Goal: Task Accomplishment & Management: Complete application form

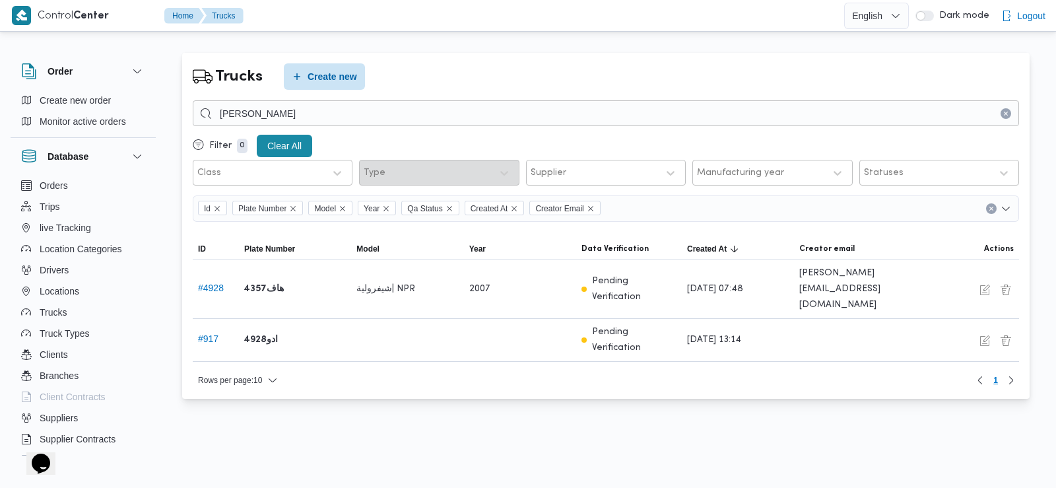
type input "[PERSON_NAME]"
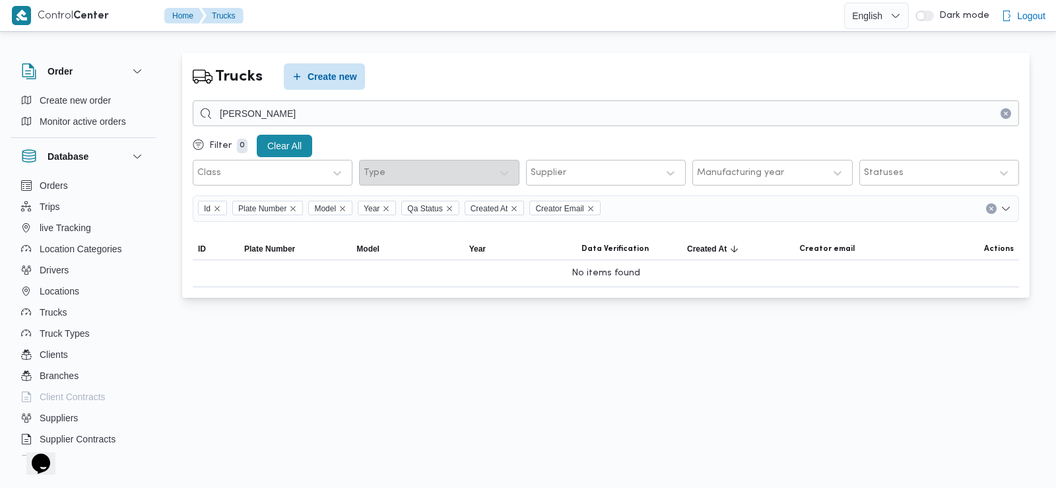
click at [354, 95] on div "Trucks Create new" at bounding box center [271, 76] width 172 height 42
click at [343, 65] on span "Create new" at bounding box center [324, 76] width 81 height 26
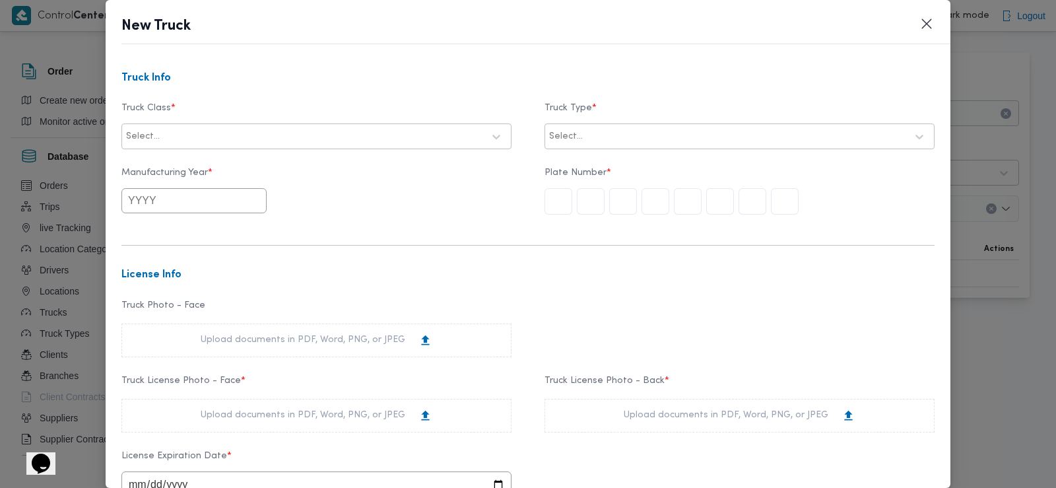
click at [353, 136] on div at bounding box center [322, 136] width 321 height 13
click at [374, 68] on div "Truck Info Truck Class * 17 results available. Use Up and Down to choose option…" at bounding box center [528, 274] width 845 height 428
click at [933, 24] on button "Closes this modal window" at bounding box center [927, 23] width 16 height 16
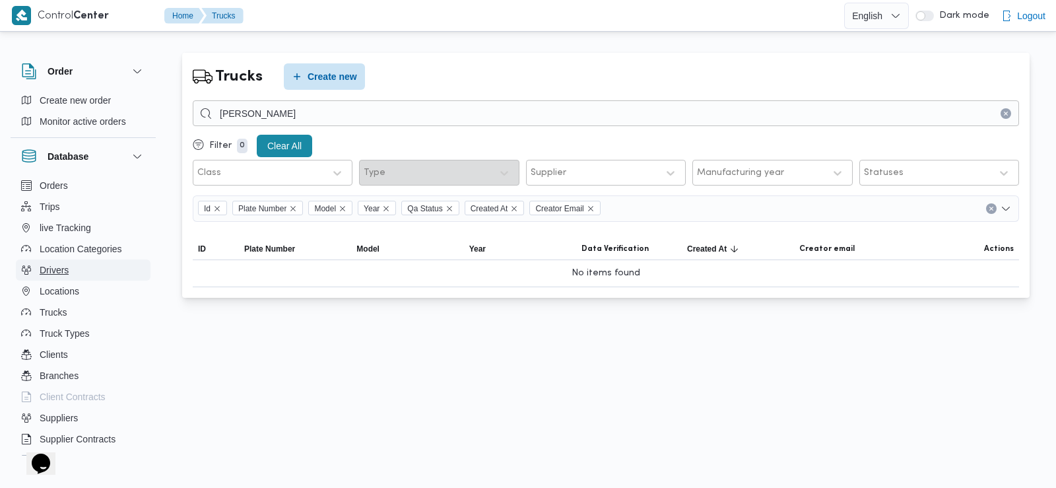
click at [77, 269] on button "Drivers" at bounding box center [83, 269] width 135 height 21
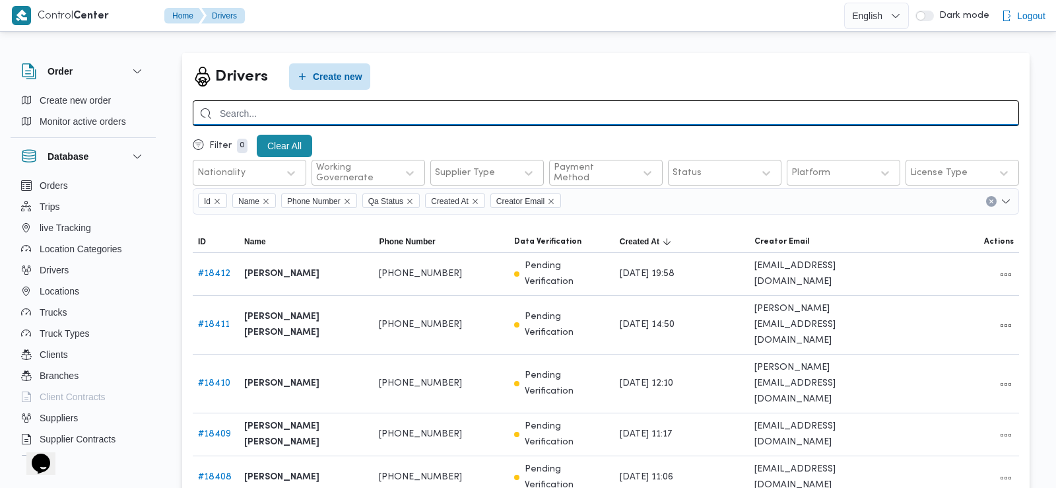
click at [347, 112] on input "search" at bounding box center [606, 113] width 827 height 26
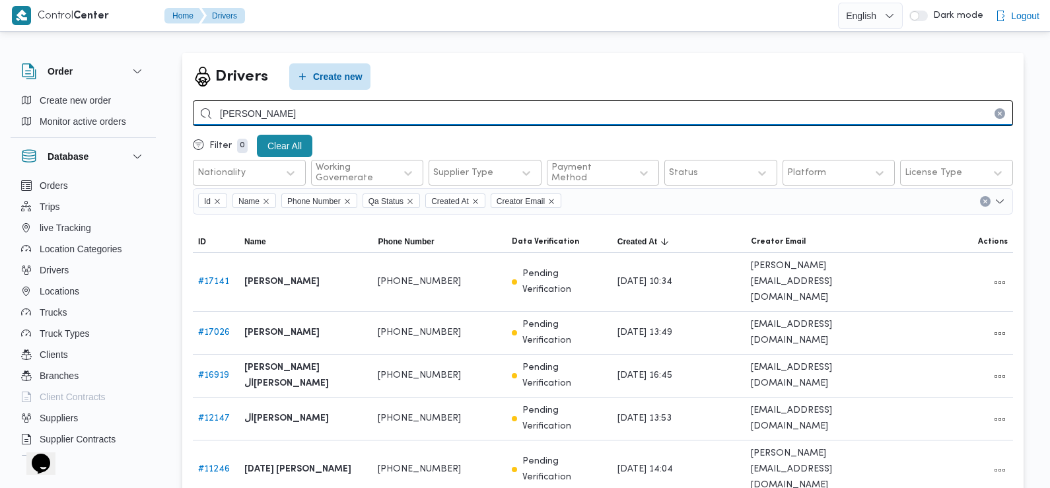
type input "[PERSON_NAME]"
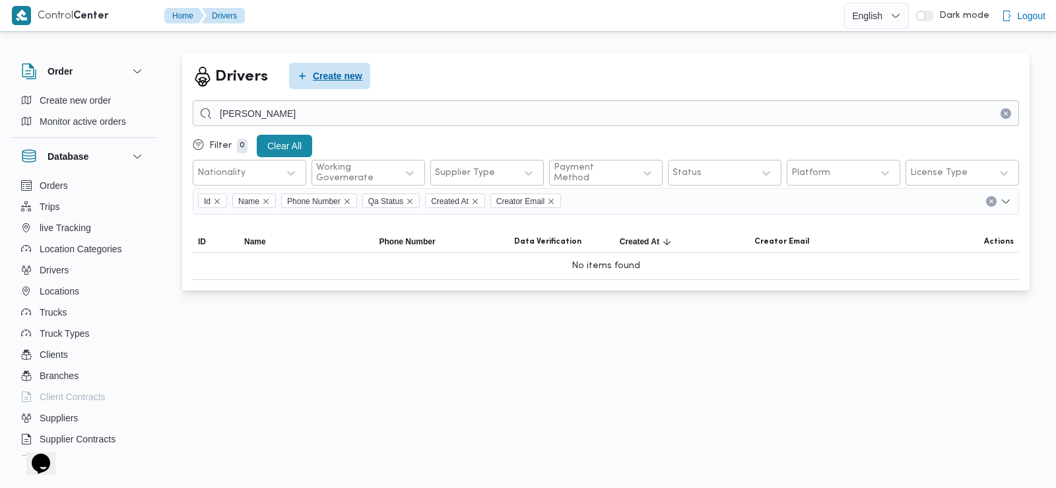
click at [336, 69] on span "Create new" at bounding box center [338, 76] width 50 height 16
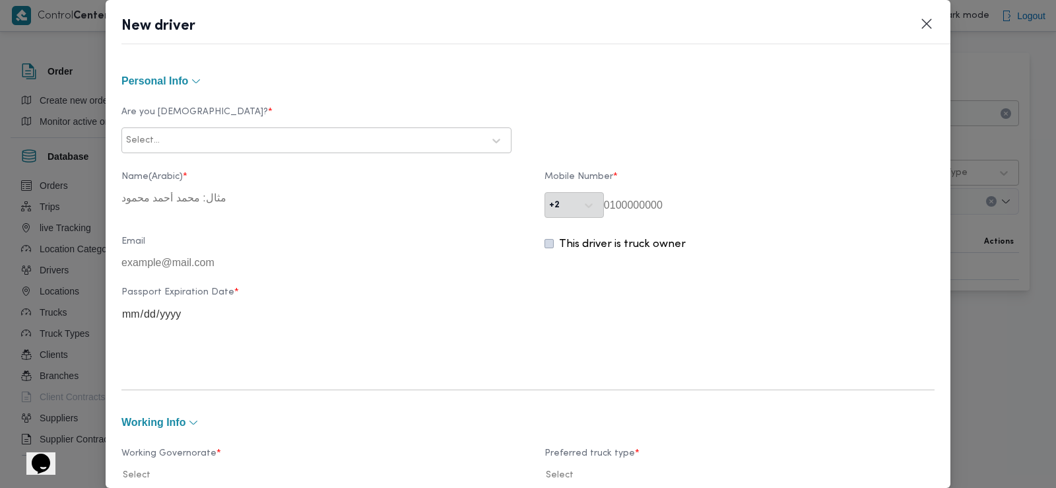
click at [295, 131] on div "Select..." at bounding box center [305, 140] width 360 height 18
click at [267, 168] on div "Egyptian" at bounding box center [316, 175] width 389 height 23
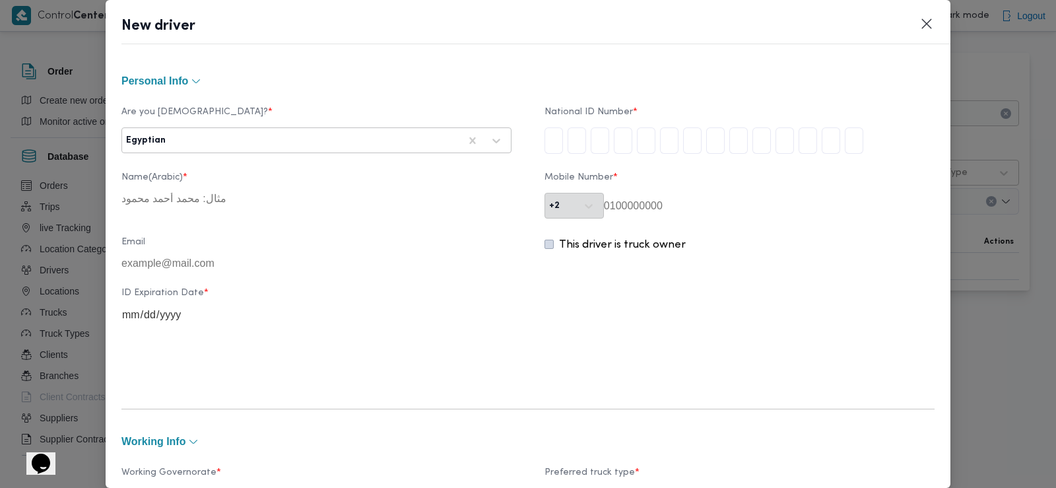
click at [560, 141] on div at bounding box center [740, 140] width 390 height 26
click at [555, 141] on input "tel" at bounding box center [554, 140] width 18 height 26
type input "2"
type input "8"
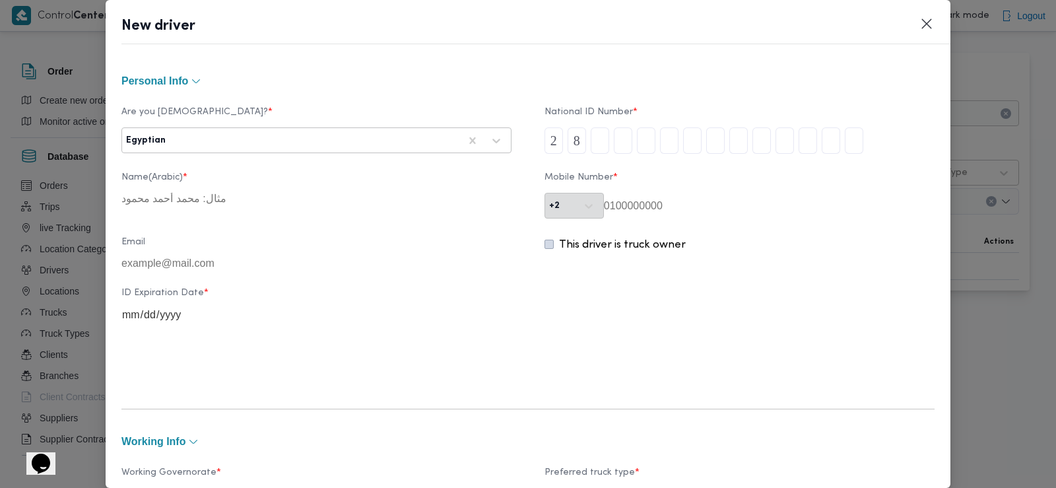
type input "5"
type input "0"
type input "2"
type input "1"
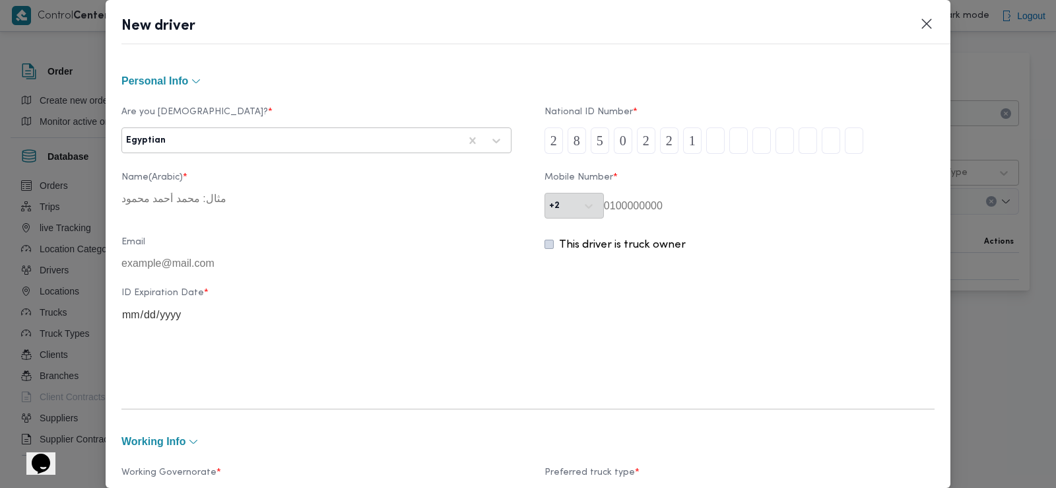
type input "4"
type input "0"
type input "1"
type input "5"
type input "7"
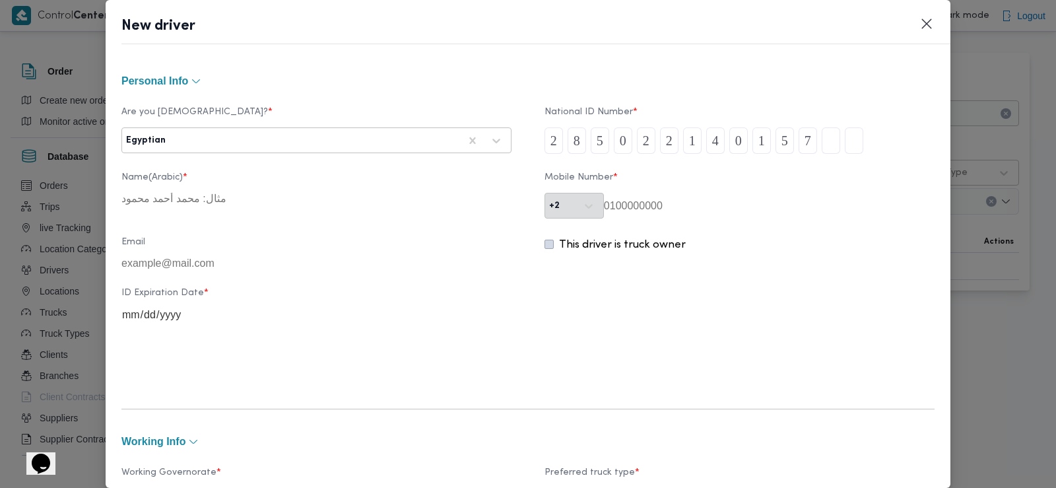
type input "3"
click at [621, 139] on input "0" at bounding box center [623, 140] width 18 height 26
click at [639, 140] on input "2" at bounding box center [646, 140] width 18 height 26
type input "5"
click at [686, 143] on input "1" at bounding box center [692, 140] width 18 height 26
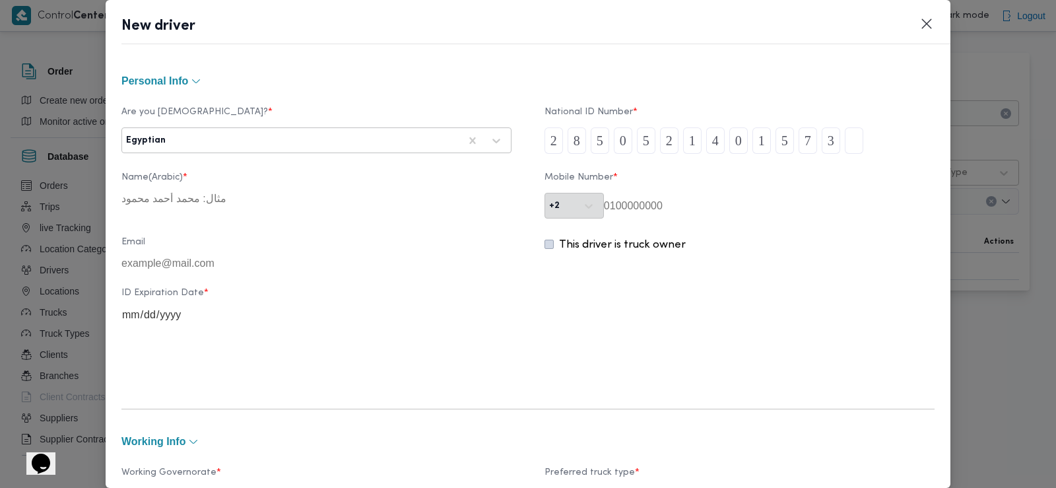
type input "2"
type input "1"
type input "4"
type input "0"
type input "1"
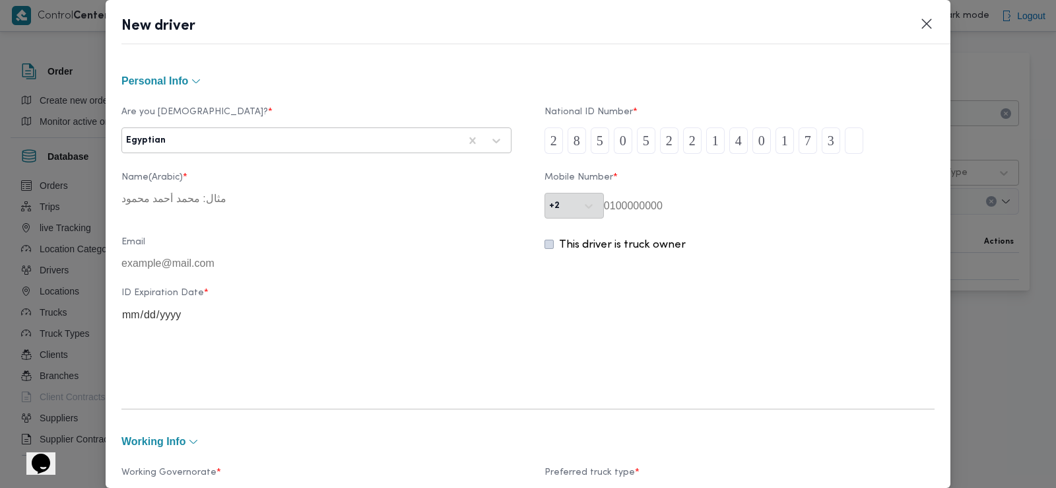
type input "5"
type input "7"
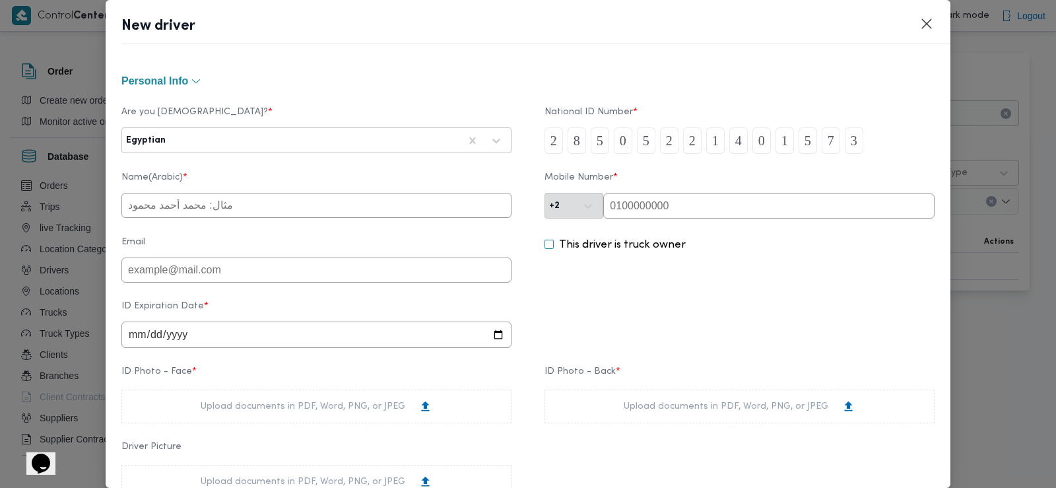
type input "3"
click at [669, 195] on input "text" at bounding box center [768, 205] width 331 height 25
paste input "01129339073"
type input "01129339073"
click at [248, 204] on input "text" at bounding box center [316, 205] width 390 height 25
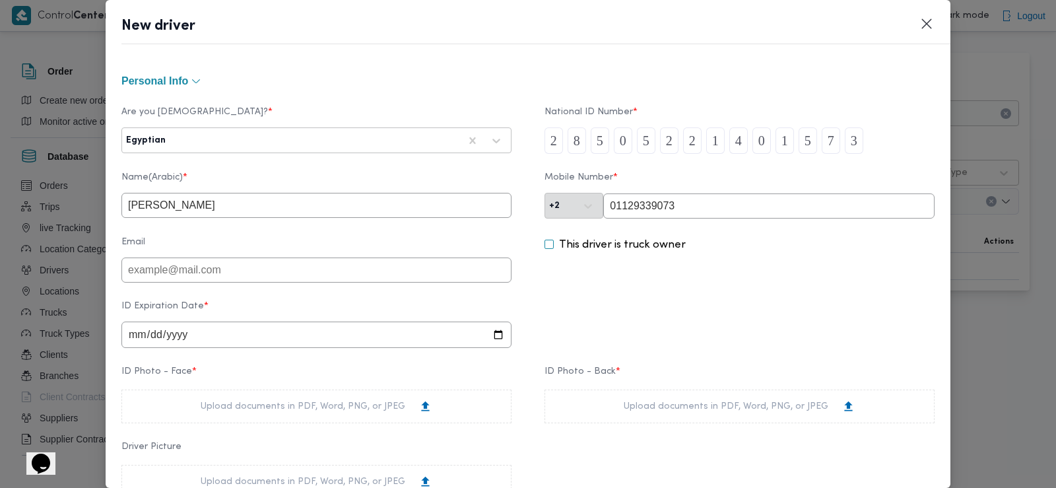
type input "[PERSON_NAME]"
click at [193, 327] on input "date" at bounding box center [316, 335] width 390 height 26
type input "[DATE]"
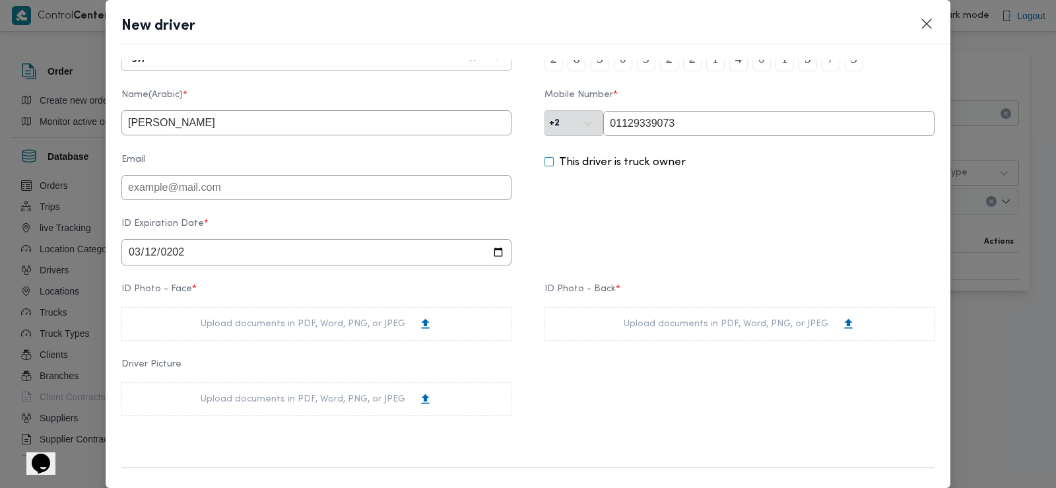
scroll to position [132, 0]
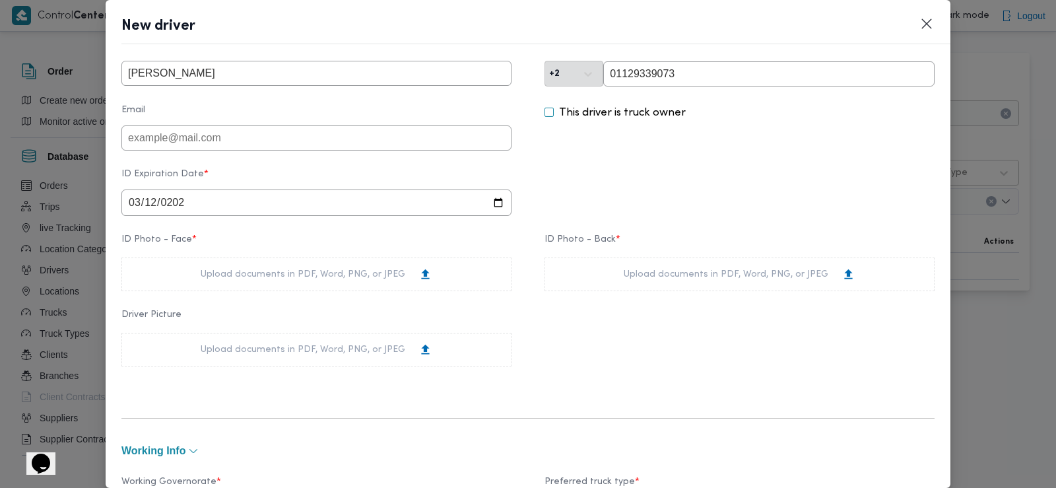
click at [366, 281] on div "Upload documents in PDF, Word, PNG, or JPEG" at bounding box center [317, 274] width 232 height 14
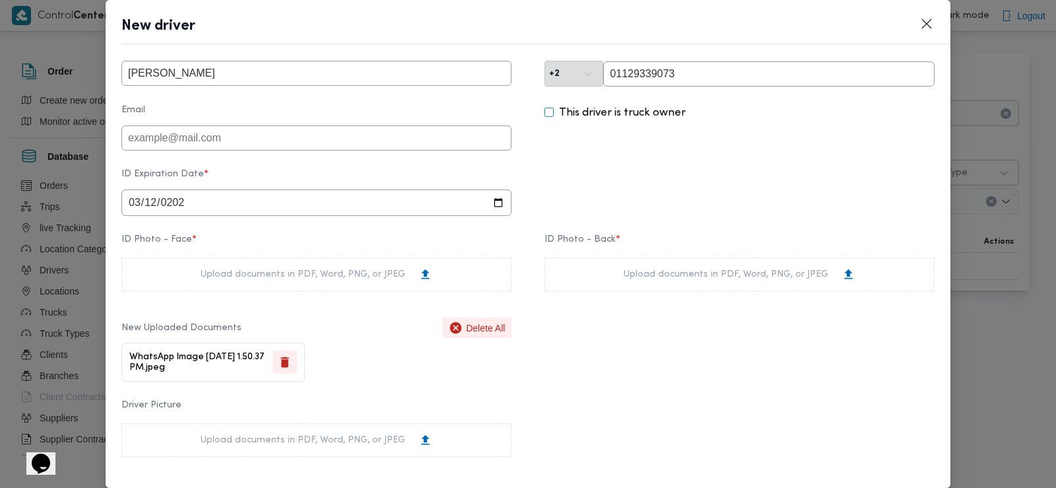
click at [646, 272] on div "Upload documents in PDF, Word, PNG, or JPEG" at bounding box center [740, 274] width 390 height 34
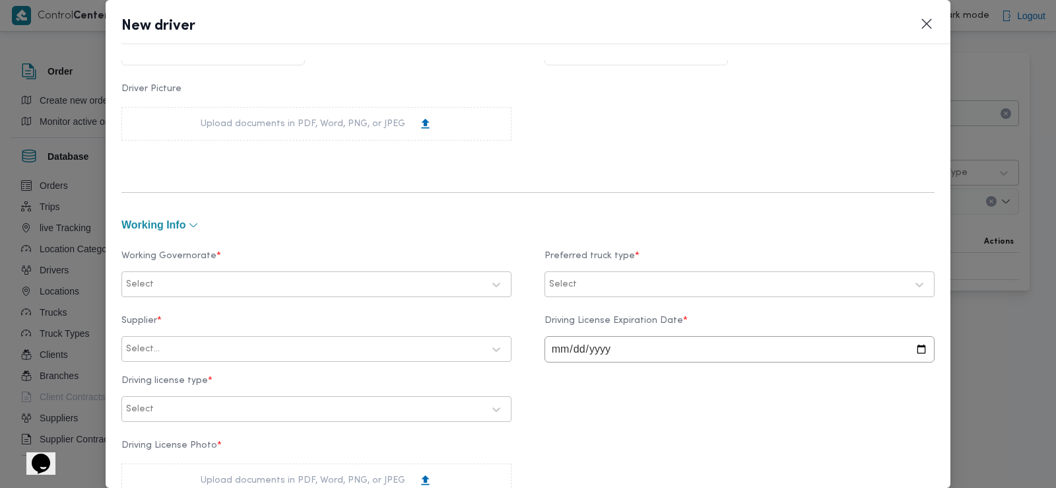
scroll to position [454, 0]
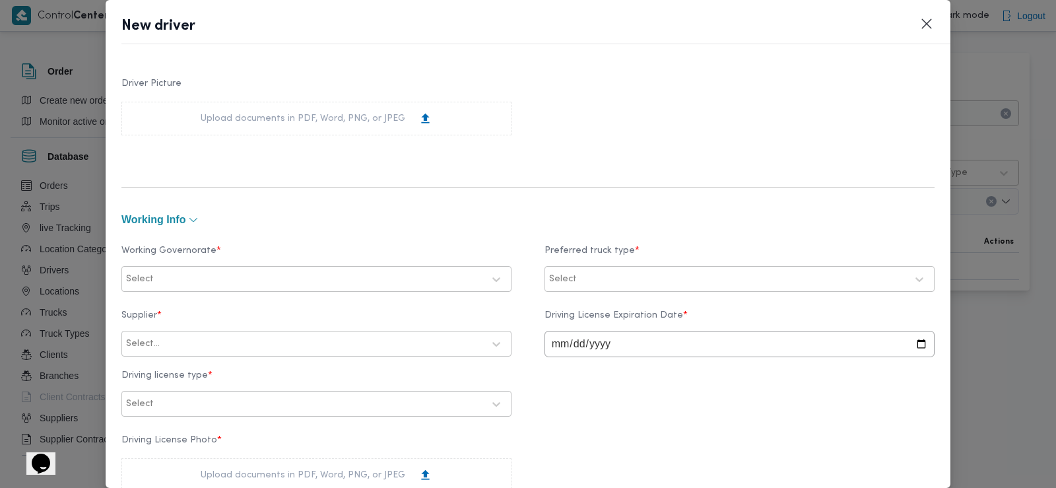
click at [235, 281] on div at bounding box center [319, 279] width 327 height 13
click at [219, 306] on div "الدقهلية" at bounding box center [316, 312] width 362 height 16
click at [582, 275] on div at bounding box center [743, 279] width 327 height 13
click at [579, 330] on label "Dababa" at bounding box center [584, 335] width 51 height 16
click at [598, 327] on label "Dababa" at bounding box center [585, 335] width 52 height 16
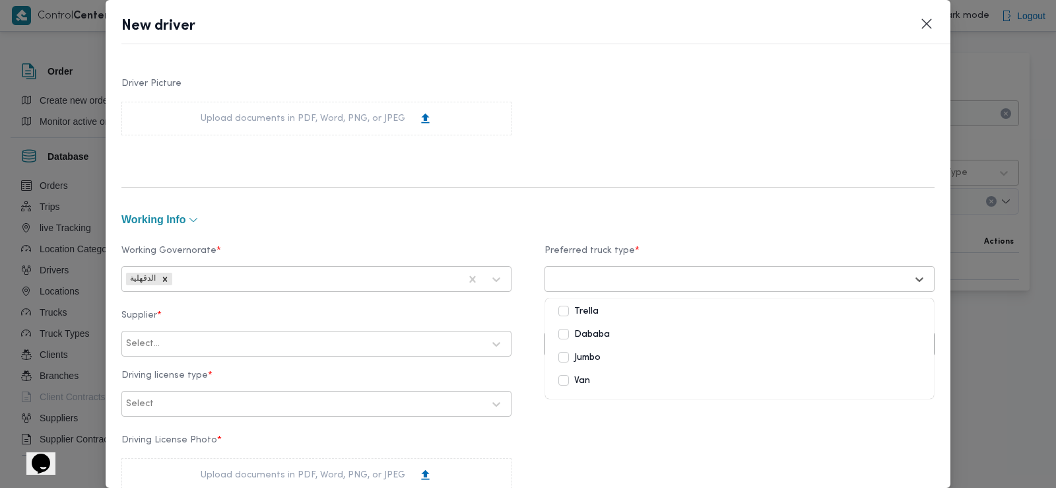
click at [598, 329] on label "Dababa" at bounding box center [584, 335] width 51 height 16
click at [598, 329] on label "Dababa" at bounding box center [585, 335] width 52 height 16
click at [589, 368] on div "Jumbo" at bounding box center [739, 360] width 389 height 23
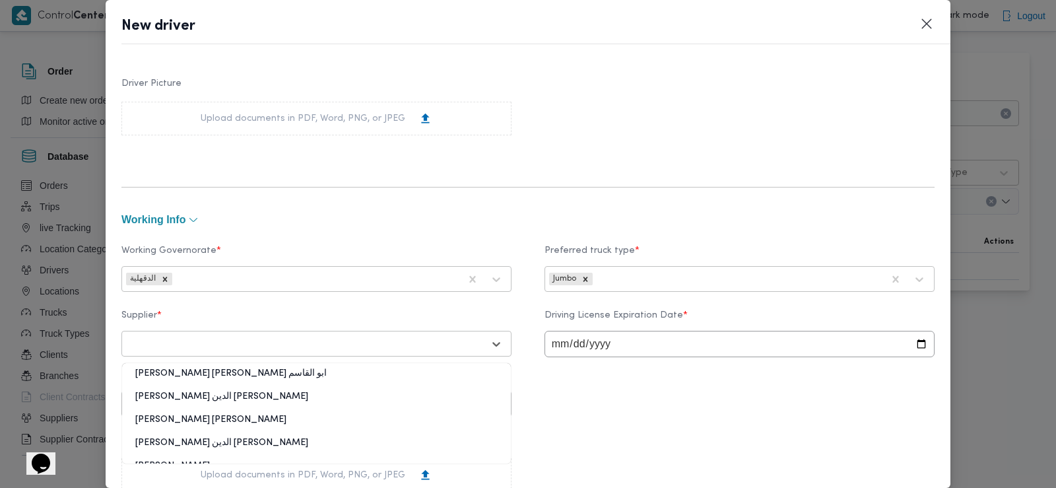
click at [354, 337] on div at bounding box center [304, 343] width 357 height 13
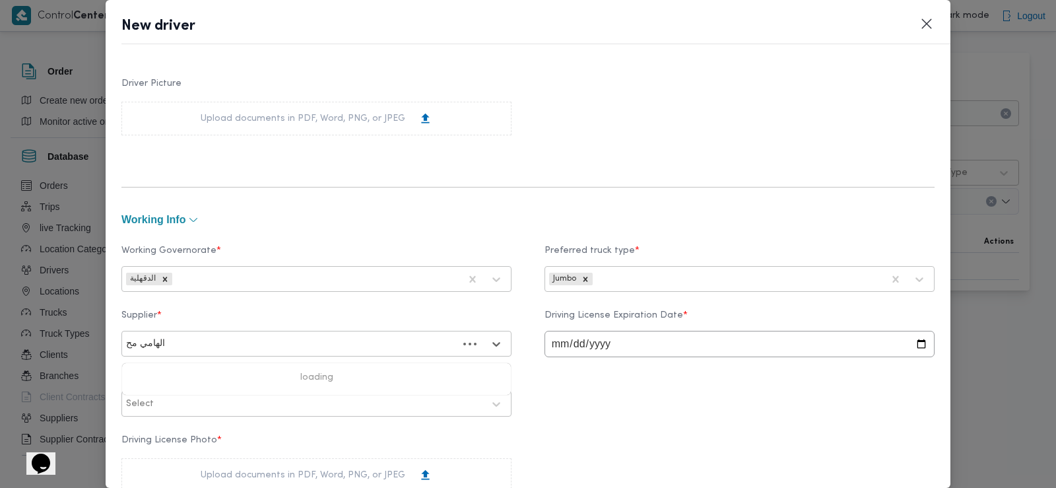
type input "[PERSON_NAME]"
click at [294, 378] on div "ال[PERSON_NAME]" at bounding box center [316, 378] width 389 height 23
click at [561, 351] on input "date" at bounding box center [740, 344] width 390 height 26
type input "0203-03-12"
type input "[DATE]"
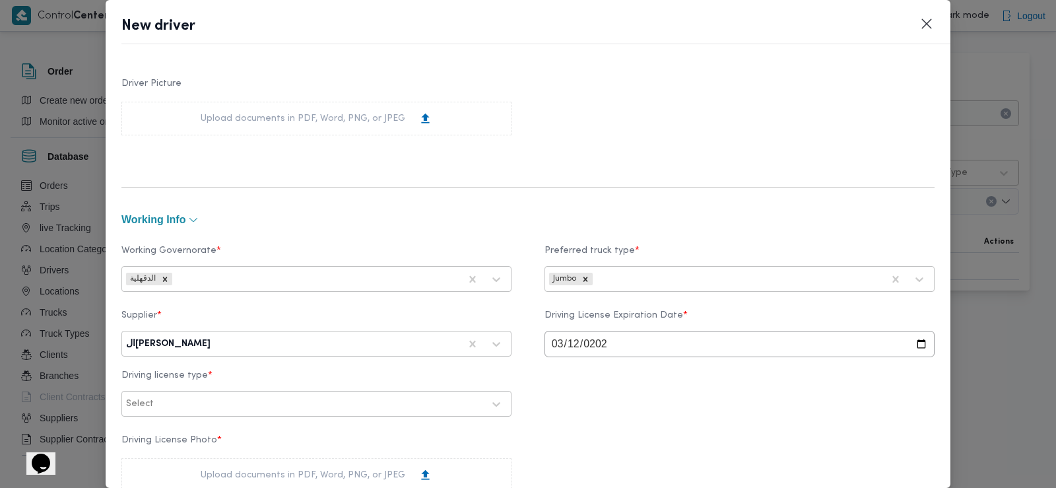
click at [232, 411] on div at bounding box center [319, 403] width 327 height 13
click at [210, 441] on div "أولى" at bounding box center [316, 438] width 389 height 23
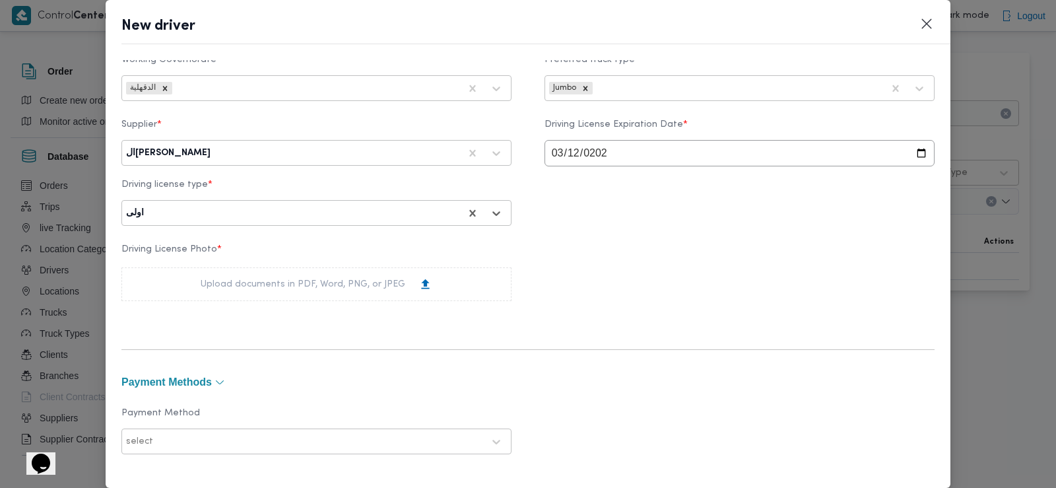
scroll to position [647, 0]
click at [281, 281] on div "Upload documents in PDF, Word, PNG, or JPEG" at bounding box center [317, 282] width 232 height 14
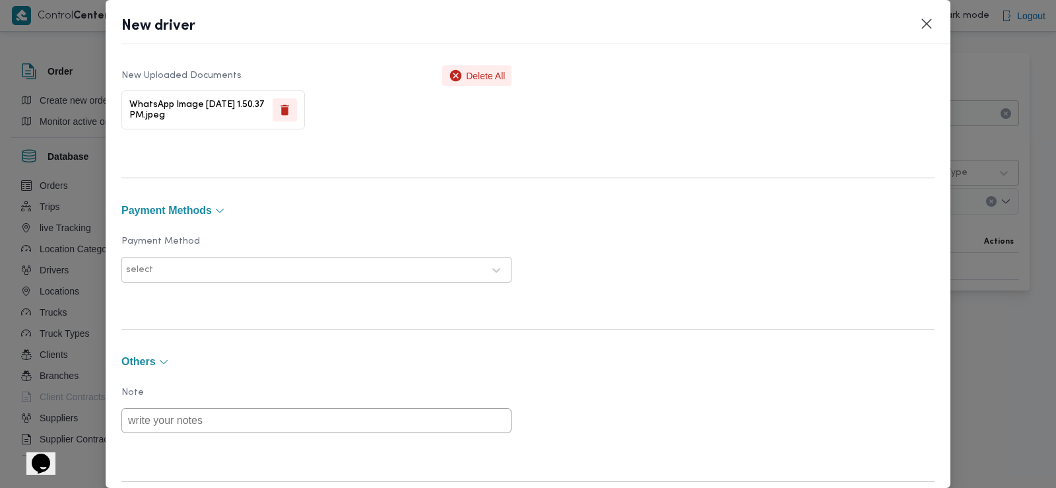
scroll to position [992, 0]
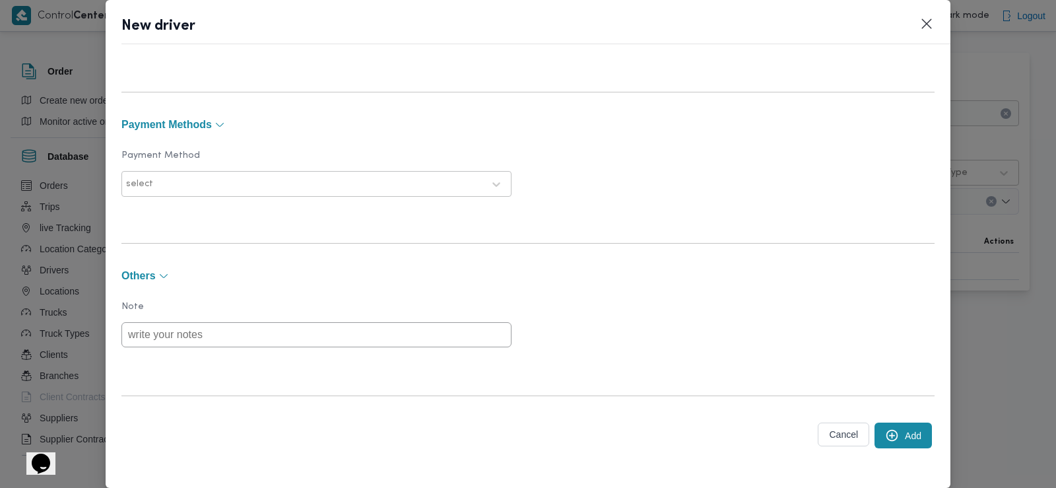
click at [889, 448] on button "Add" at bounding box center [903, 436] width 57 height 26
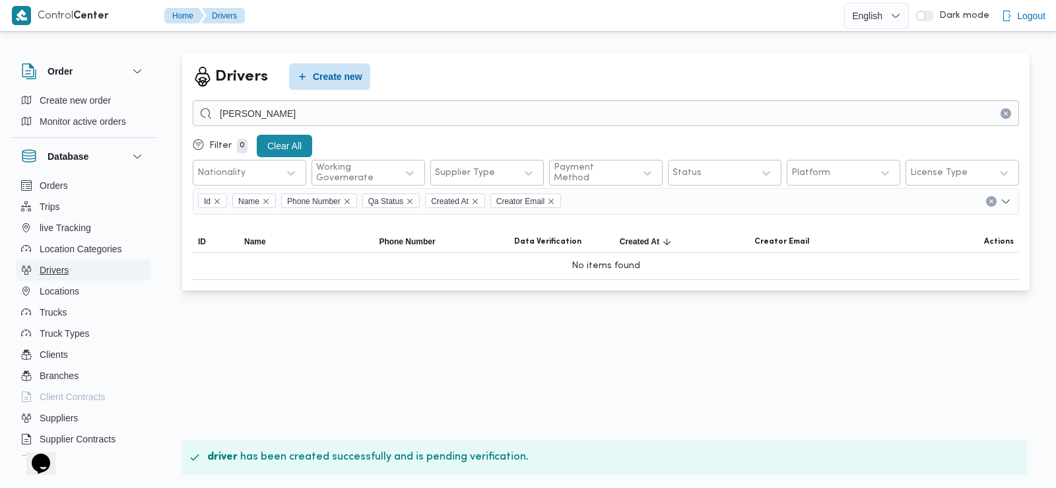
click at [70, 261] on button "Drivers" at bounding box center [83, 269] width 135 height 21
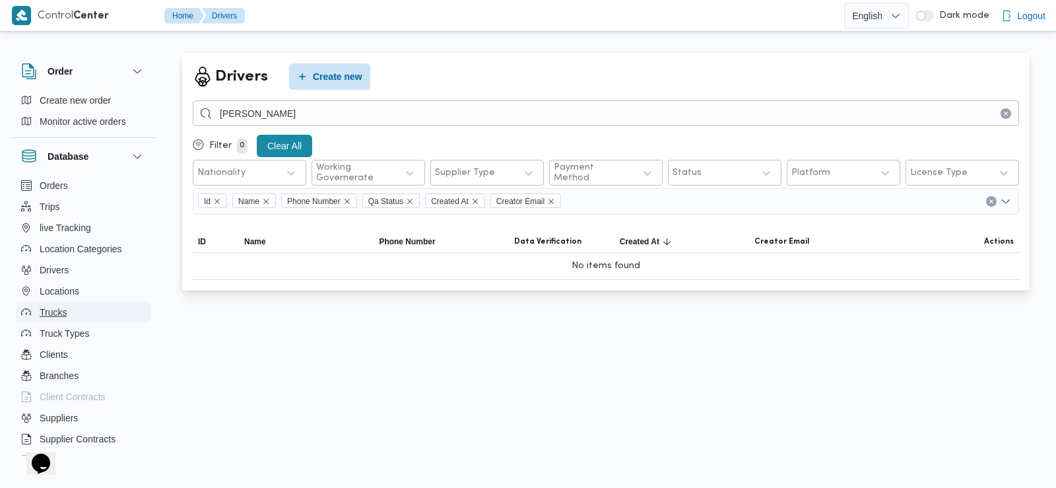
click at [61, 314] on span "Trucks" at bounding box center [53, 312] width 27 height 16
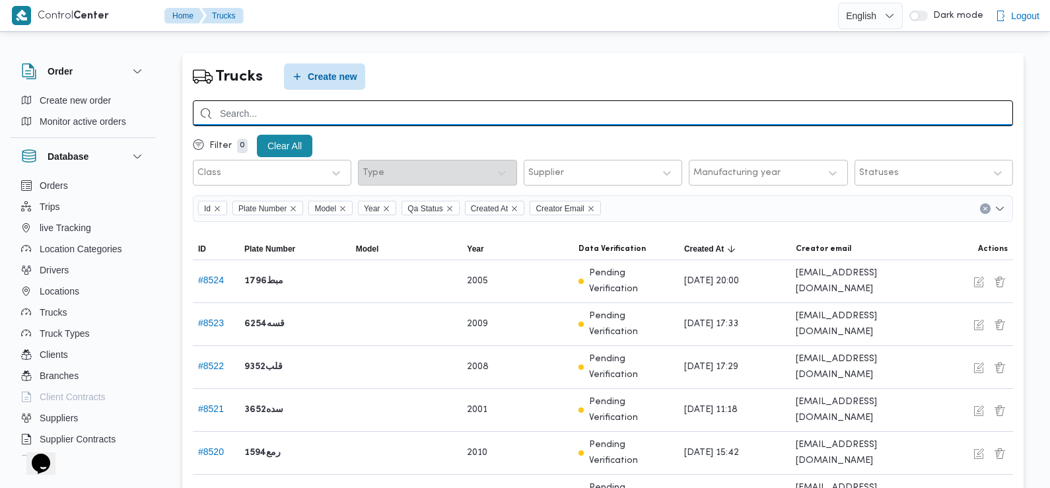
click at [419, 120] on input "search" at bounding box center [603, 113] width 820 height 26
type input "9352"
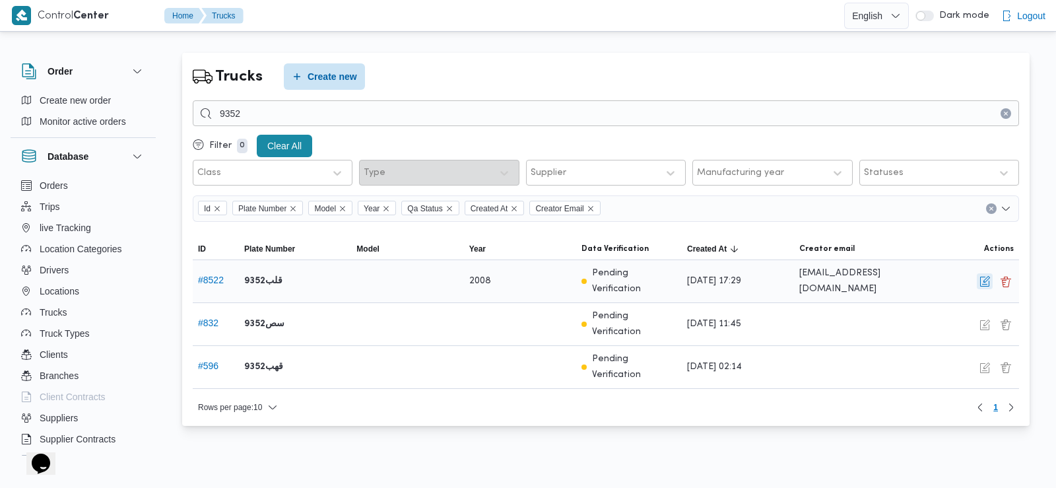
click at [988, 279] on button "button" at bounding box center [985, 281] width 16 height 16
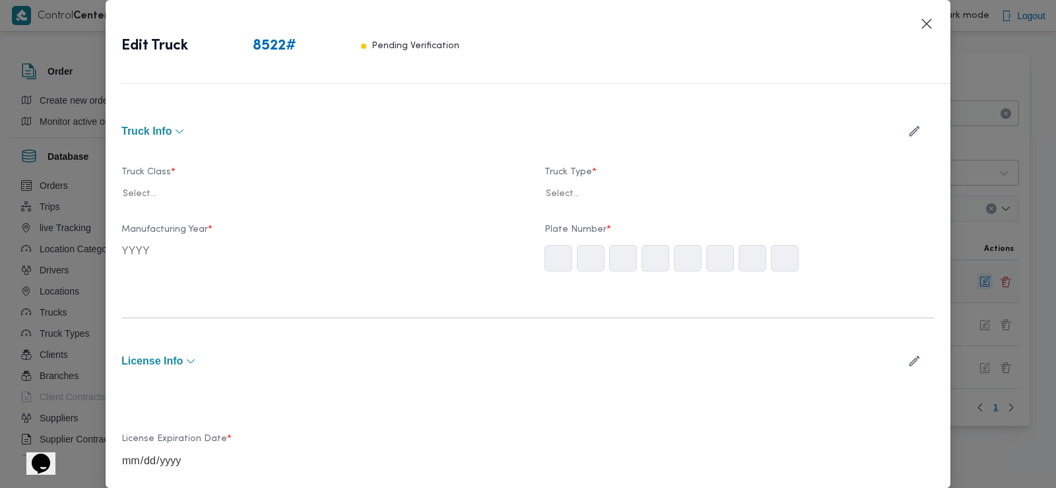
type input "2008"
type input "[DATE]"
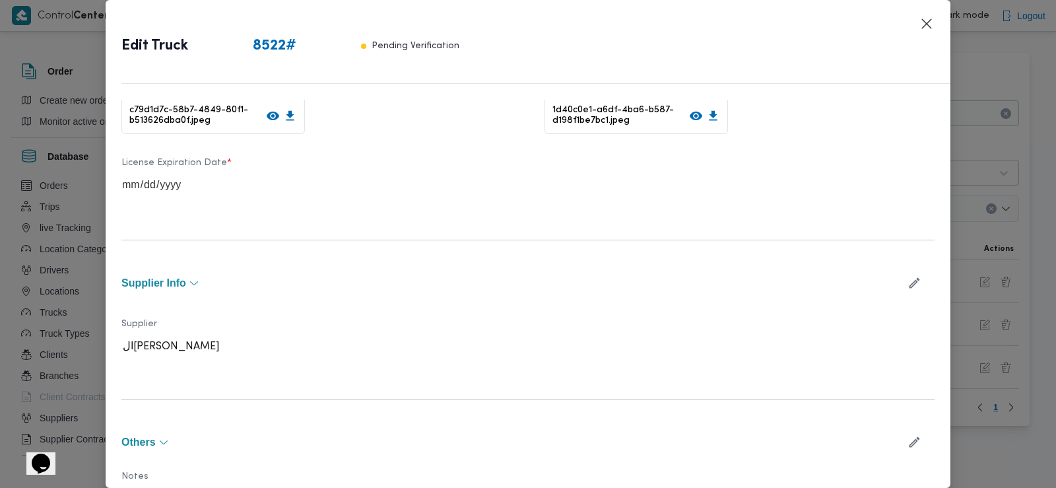
scroll to position [374, 0]
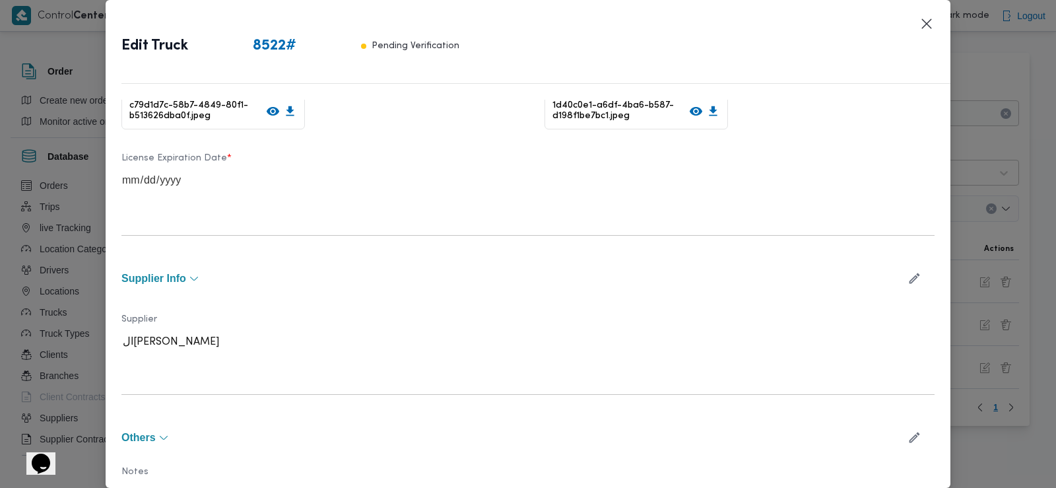
click at [922, 33] on header "Edit Truck 8522 # Pending Verification" at bounding box center [543, 50] width 845 height 68
click at [922, 25] on button "Closes this modal window" at bounding box center [927, 23] width 16 height 16
